Goal: Find specific page/section: Find specific page/section

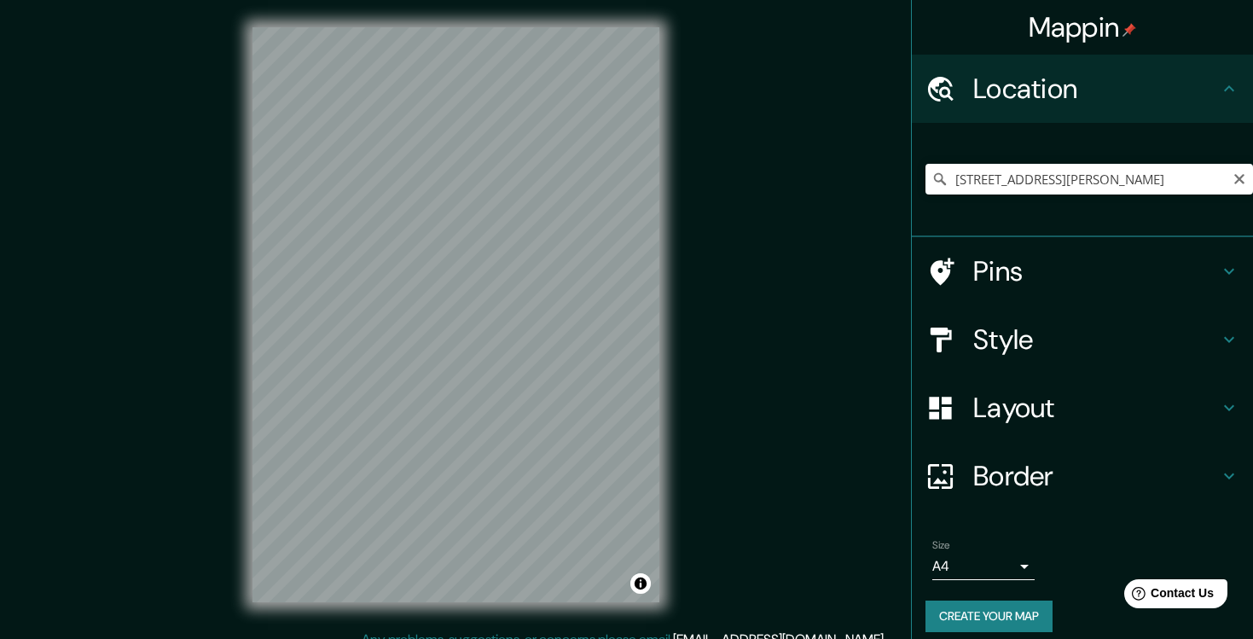
click at [995, 180] on input "[STREET_ADDRESS][PERSON_NAME]" at bounding box center [1090, 179] width 328 height 31
type input "[GEOGRAPHIC_DATA]"
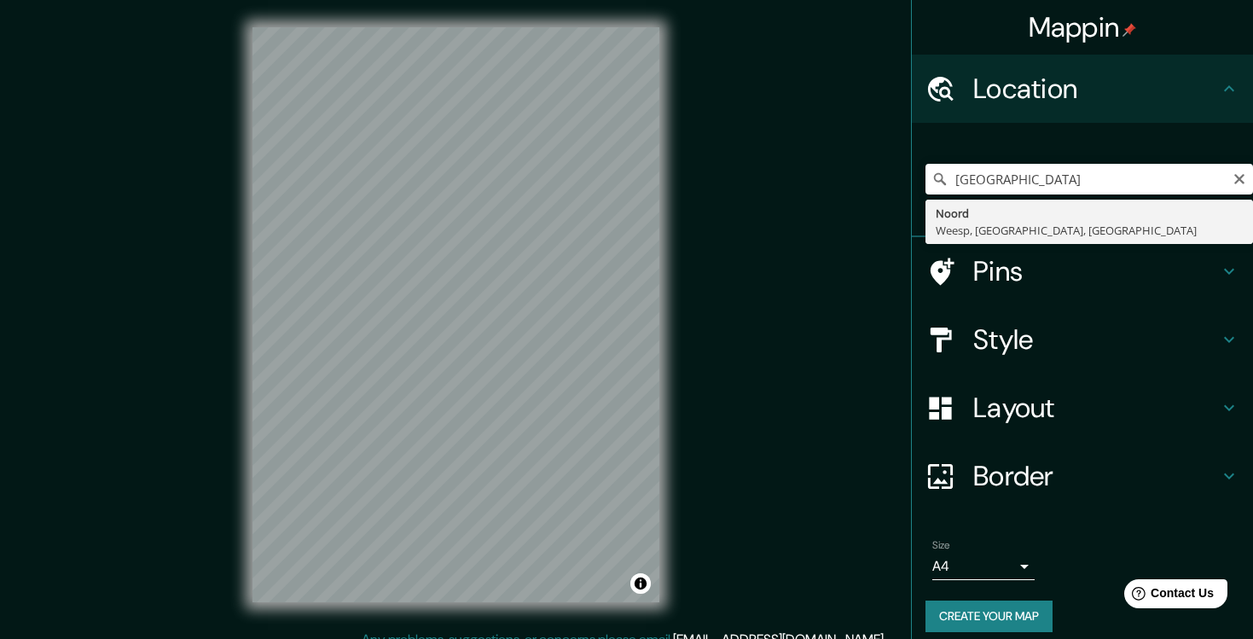
click at [1029, 189] on input "[GEOGRAPHIC_DATA]" at bounding box center [1090, 179] width 328 height 31
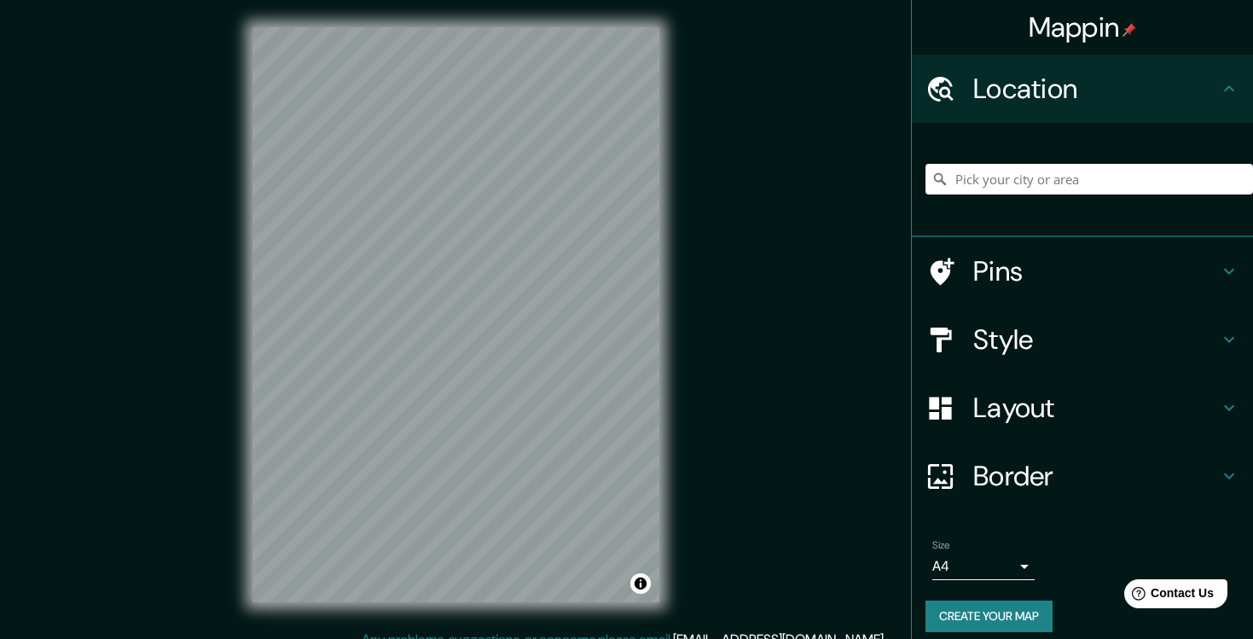
click at [1009, 184] on input "Pick your city or area" at bounding box center [1090, 179] width 328 height 31
paste input "kjb, [STREET_ADDRESS]"
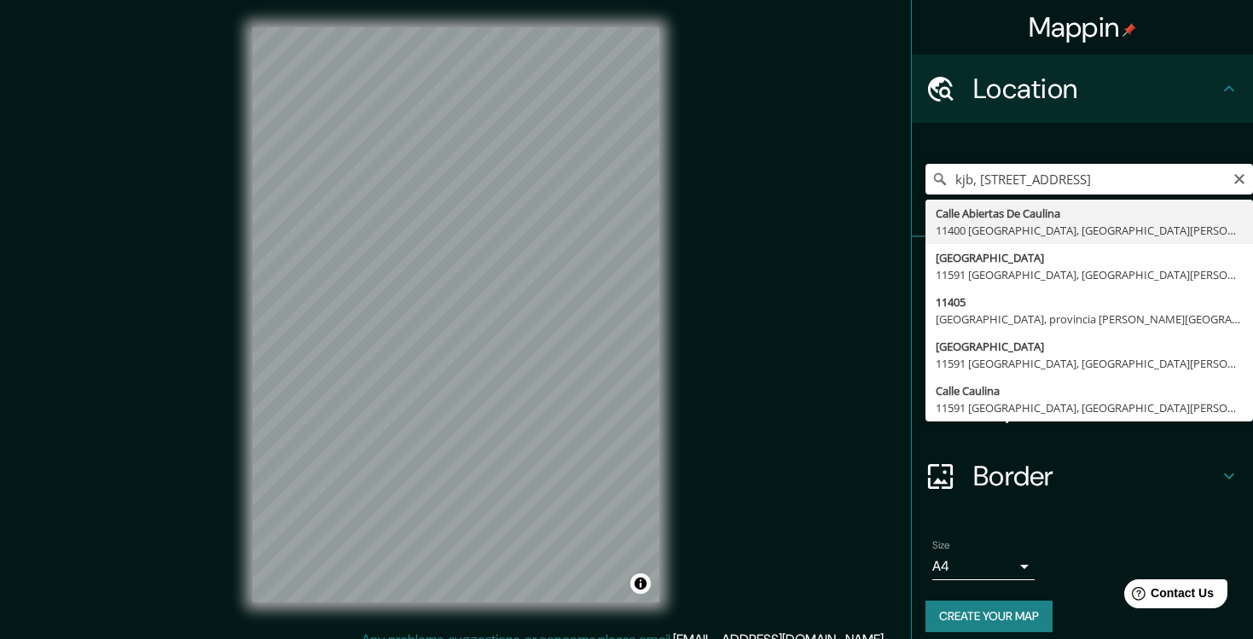
click at [975, 178] on input "kjb, [STREET_ADDRESS]" at bounding box center [1090, 179] width 328 height 31
click at [961, 188] on input "kjb, [STREET_ADDRESS]" at bounding box center [1090, 179] width 328 height 31
drag, startPoint x: 983, startPoint y: 177, endPoint x: 934, endPoint y: 177, distance: 48.6
click at [934, 177] on div "kjb, [GEOGRAPHIC_DATA], Nº27B, [GEOGRAPHIC_DATA], [GEOGRAPHIC_DATA] [STREET_ADD…" at bounding box center [1090, 179] width 328 height 31
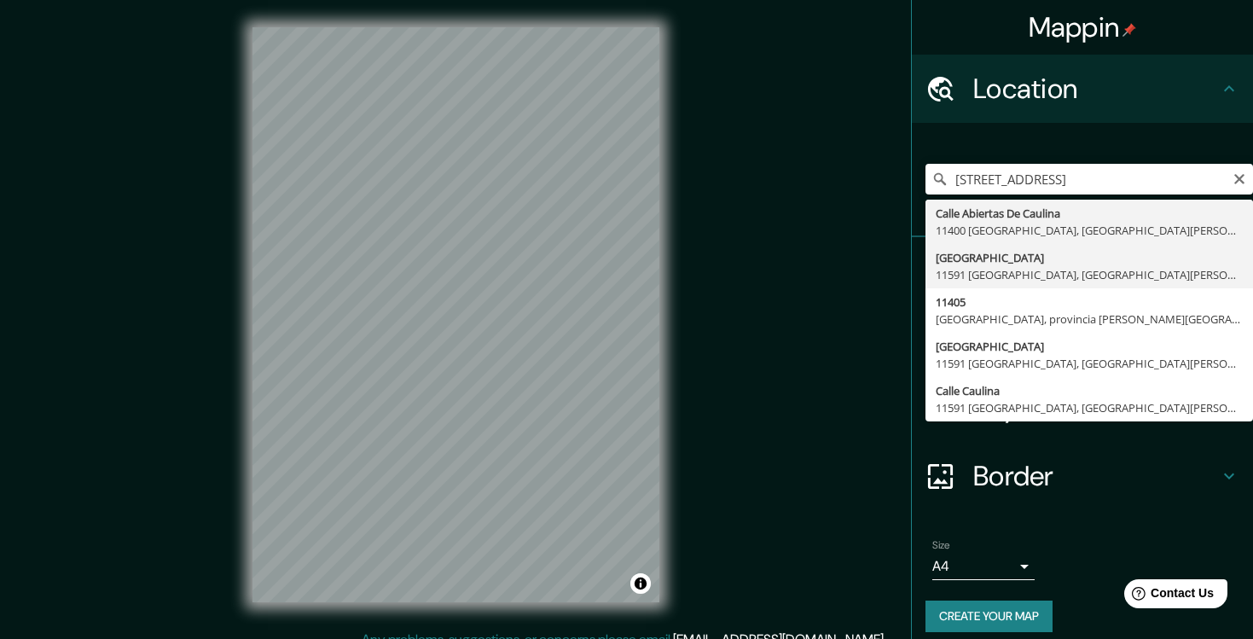
type input "[GEOGRAPHIC_DATA], 11591 [GEOGRAPHIC_DATA], [GEOGRAPHIC_DATA][PERSON_NAME], [GE…"
